Goal: Answer question/provide support

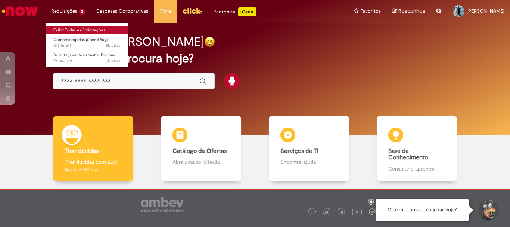
click at [72, 29] on link "Exibir Todas as Solicitações" at bounding box center [87, 30] width 82 height 8
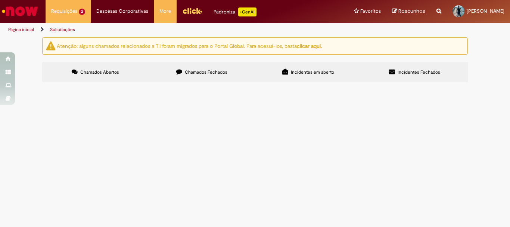
click at [0, 0] on span "Bom dia! Favor bloquear o PDV 8578, pois o mesmo é um consumidor final, no ulti…" at bounding box center [0, 0] width 0 height 0
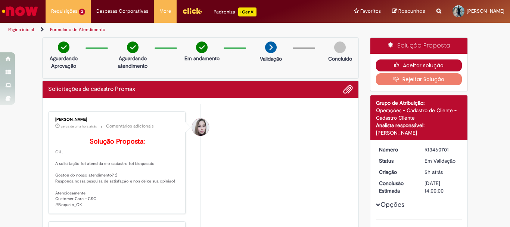
click at [410, 62] on button "Aceitar solução" at bounding box center [419, 65] width 86 height 12
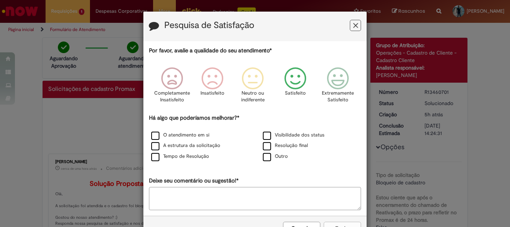
click at [295, 84] on icon "Feedback" at bounding box center [296, 78] width 28 height 22
click at [154, 135] on label "O atendimento em si" at bounding box center [180, 134] width 58 height 7
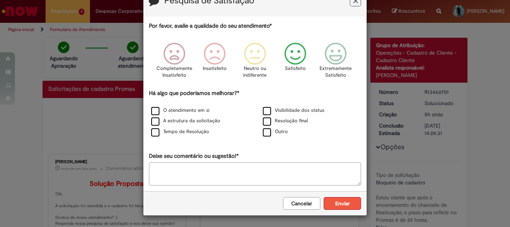
click at [343, 205] on button "Enviar" at bounding box center [342, 203] width 37 height 13
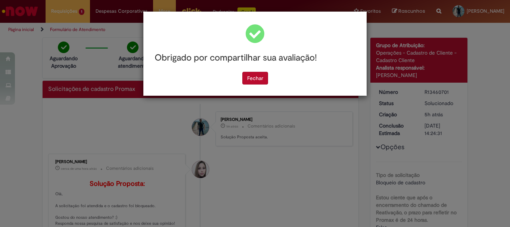
scroll to position [0, 0]
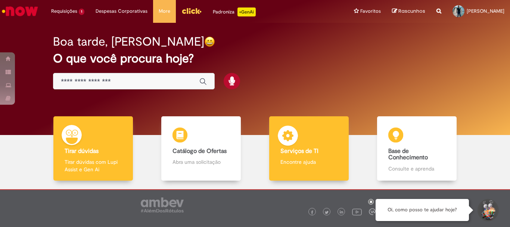
click at [302, 153] on b "Serviços de TI" at bounding box center [299, 150] width 38 height 7
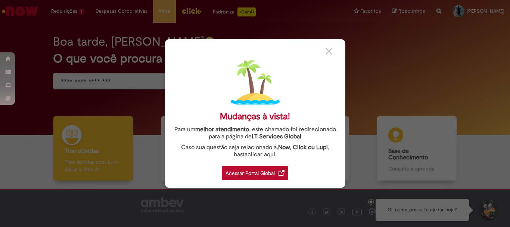
click at [251, 175] on div "Acessar Portal Global" at bounding box center [255, 173] width 66 height 14
